Goal: Use online tool/utility: Utilize a website feature to perform a specific function

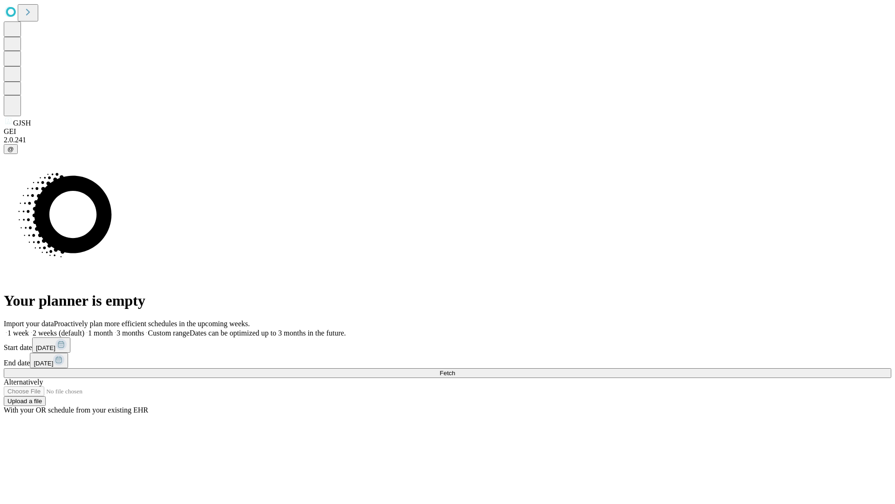
click at [455, 369] on span "Fetch" at bounding box center [447, 372] width 15 height 7
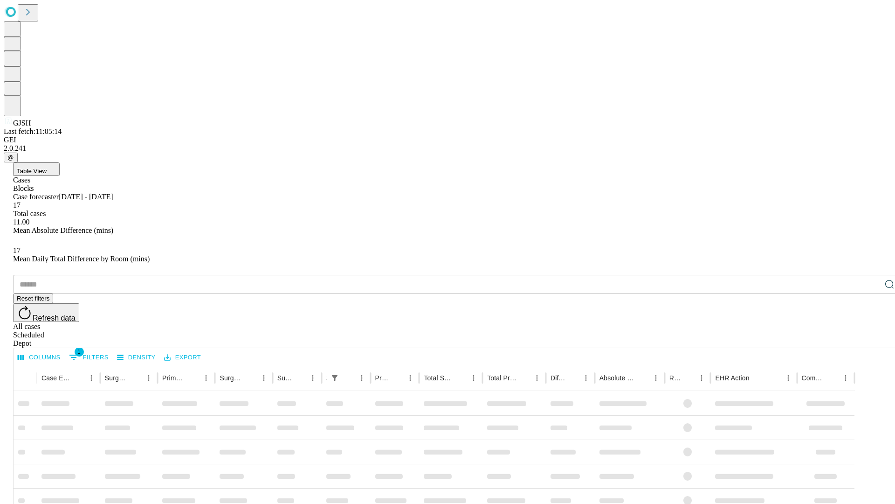
click at [47, 167] on span "Table View" at bounding box center [32, 170] width 30 height 7
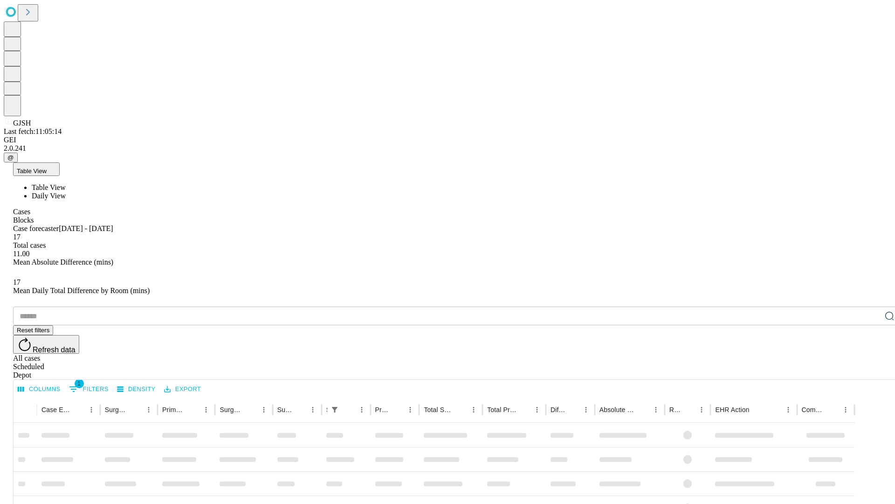
click at [66, 192] on span "Daily View" at bounding box center [49, 196] width 34 height 8
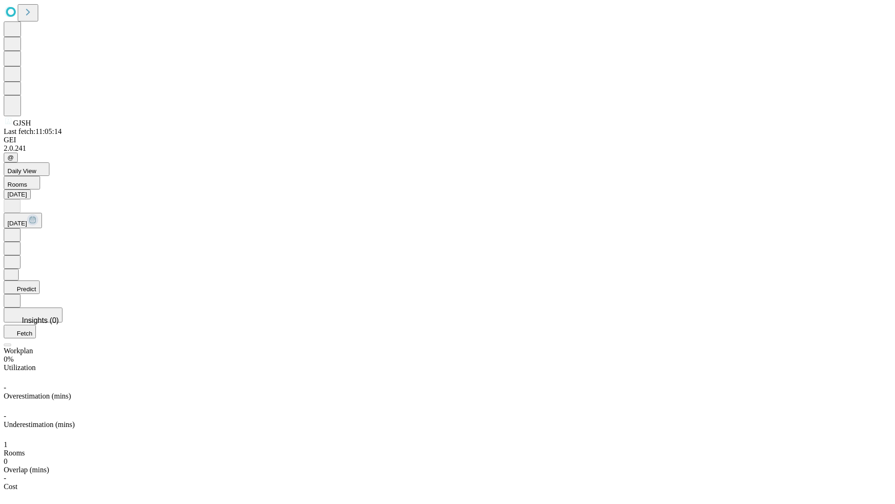
click at [40, 280] on button "Predict" at bounding box center [22, 287] width 36 height 14
